Goal: Find specific page/section: Find specific page/section

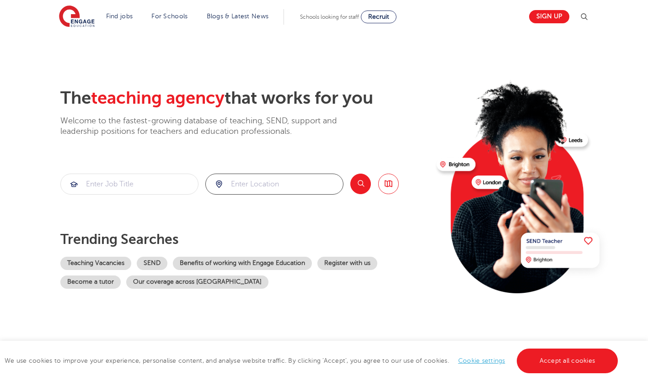
click at [306, 181] on input "search" at bounding box center [274, 184] width 137 height 20
click at [282, 217] on li "[GEOGRAPHIC_DATA]" at bounding box center [274, 214] width 129 height 22
type input "[GEOGRAPHIC_DATA]"
click at [360, 180] on button "Search" at bounding box center [360, 184] width 21 height 21
click at [592, 360] on link "Accept all cookies" at bounding box center [568, 361] width 102 height 25
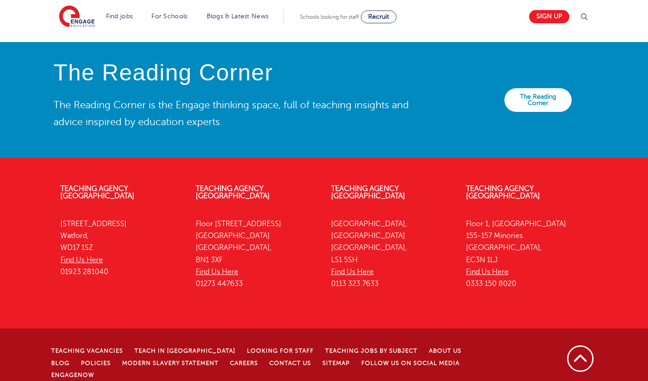
scroll to position [2022, 0]
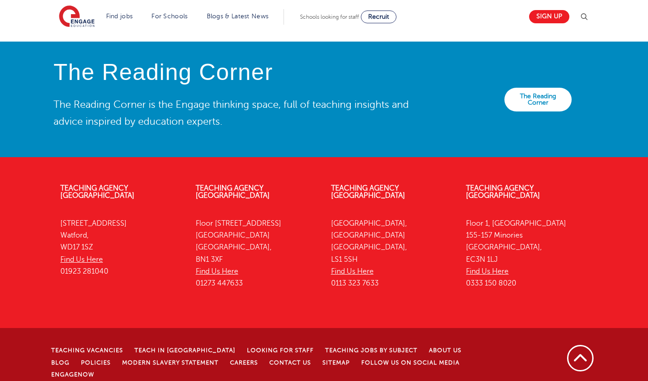
click at [181, 348] on link "Teach in [GEOGRAPHIC_DATA]" at bounding box center [184, 351] width 101 height 6
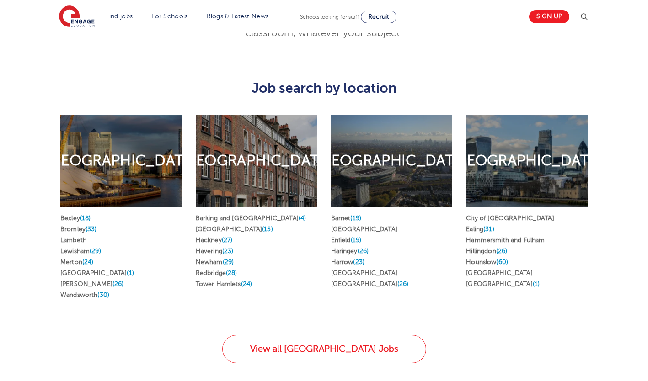
scroll to position [479, 0]
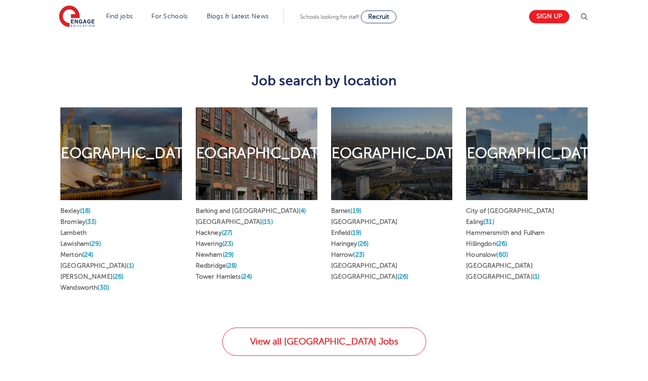
click at [532, 262] on link "Richmond upon Thames" at bounding box center [499, 265] width 66 height 7
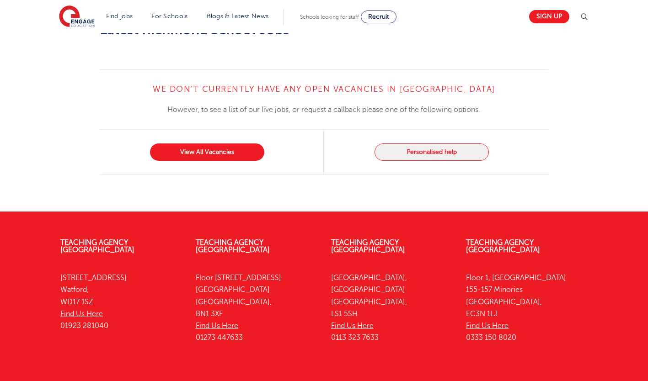
scroll to position [995, 0]
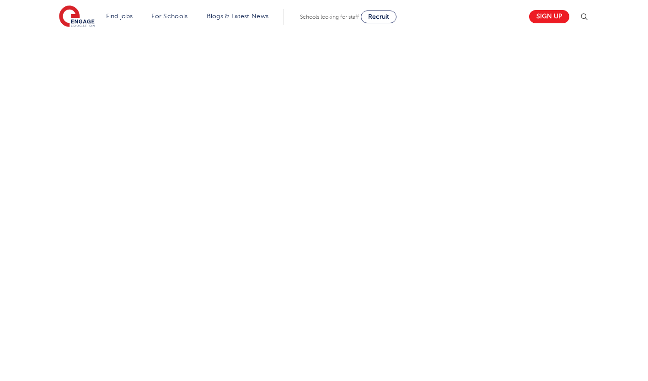
scroll to position [329, 0]
click at [591, 204] on div at bounding box center [324, 217] width 555 height 380
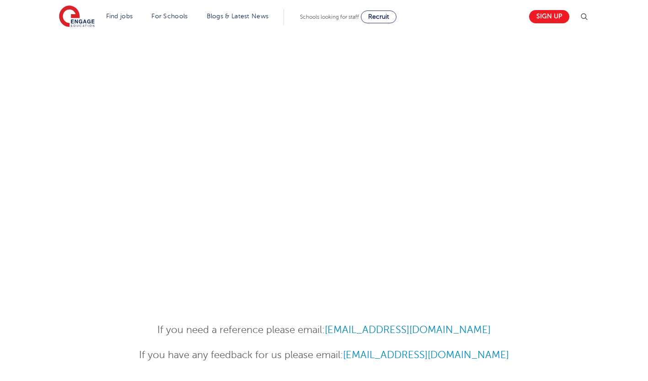
scroll to position [365, 0]
